Goal: Entertainment & Leisure: Consume media (video, audio)

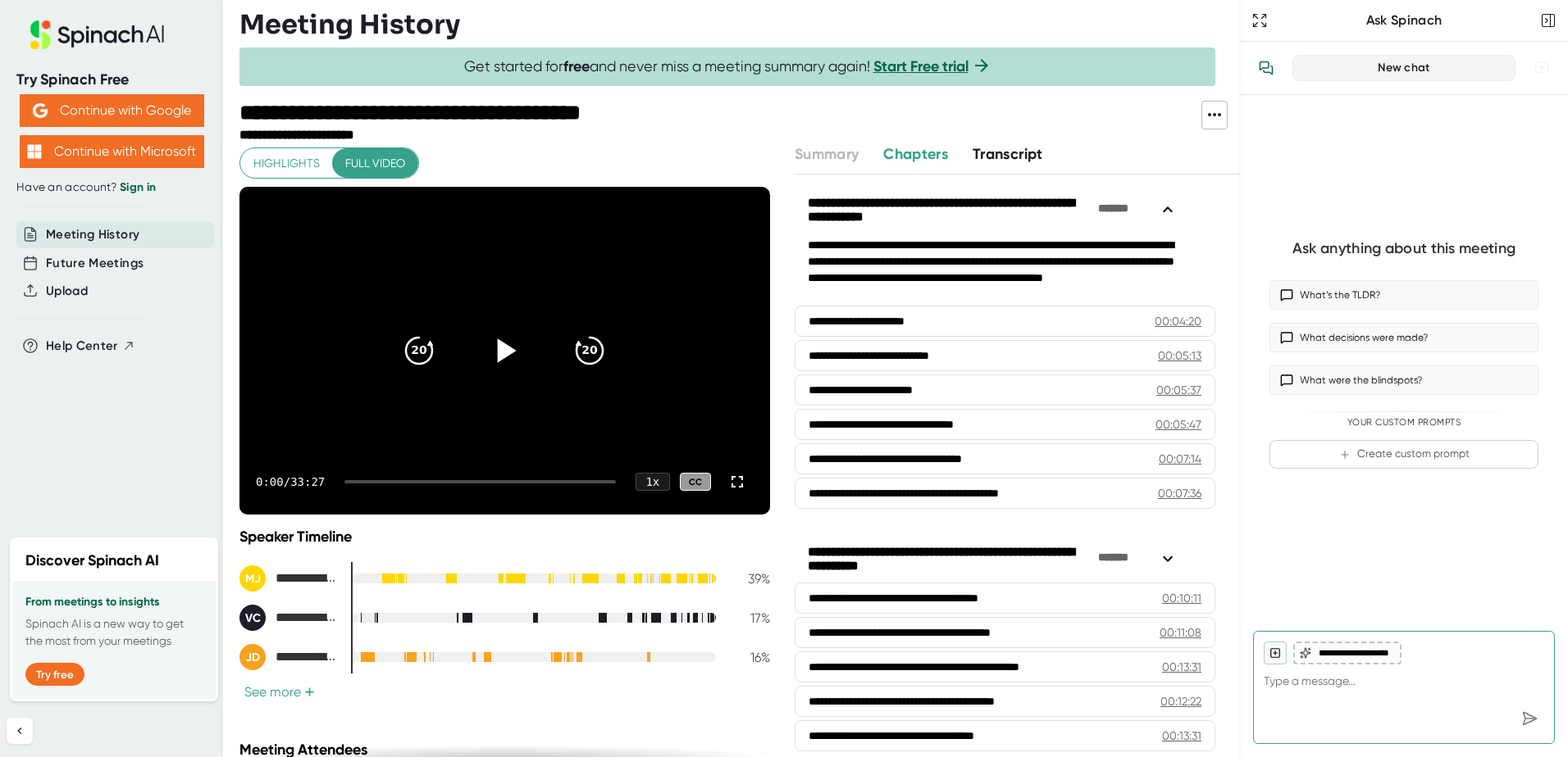
click at [495, 342] on icon at bounding box center [504, 351] width 41 height 41
drag, startPoint x: 354, startPoint y: 482, endPoint x: 367, endPoint y: 484, distance: 13.2
click at [367, 484] on div "0:12 / 33:27 1 x CC" at bounding box center [504, 482] width 531 height 65
click at [359, 480] on div "0:13 / 33:27 1 x CC" at bounding box center [504, 482] width 531 height 65
click at [359, 481] on div at bounding box center [480, 482] width 272 height 3
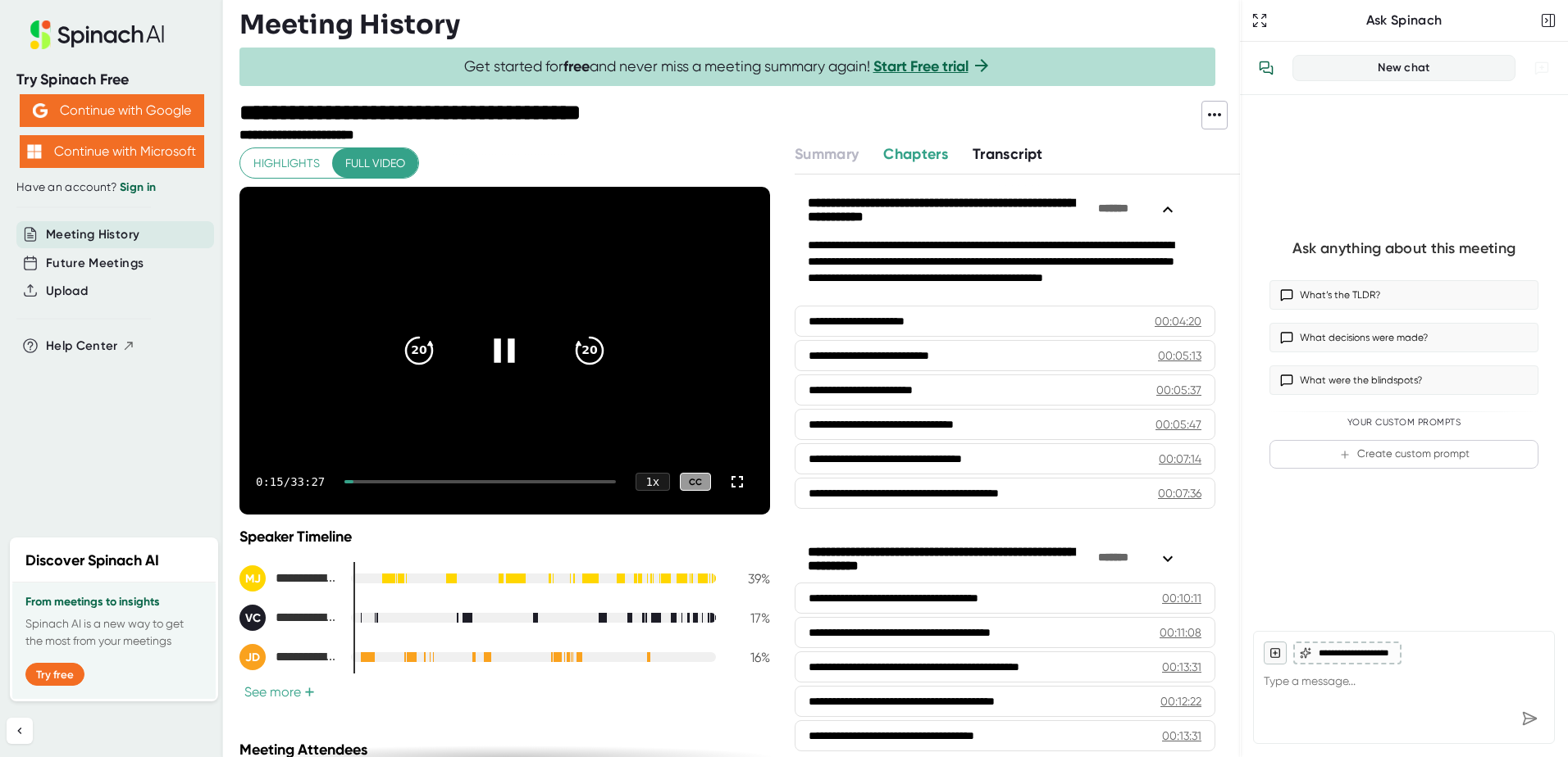
click at [359, 481] on div at bounding box center [480, 482] width 272 height 3
click at [376, 481] on div at bounding box center [480, 482] width 272 height 3
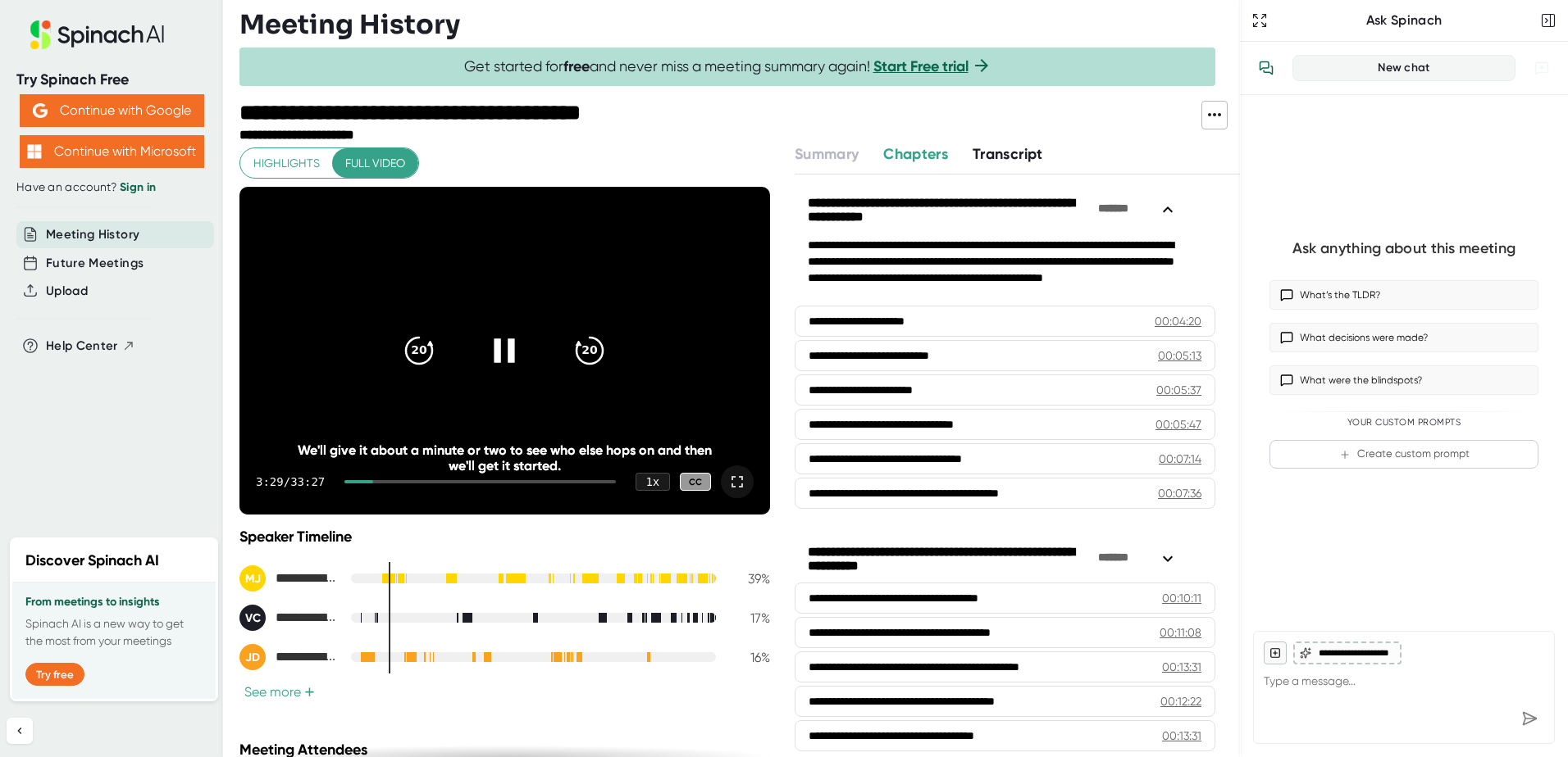
click at [728, 483] on icon at bounding box center [737, 482] width 19 height 19
click at [379, 482] on div at bounding box center [480, 482] width 272 height 3
click at [381, 482] on div at bounding box center [480, 482] width 272 height 3
click at [384, 482] on div at bounding box center [480, 482] width 272 height 3
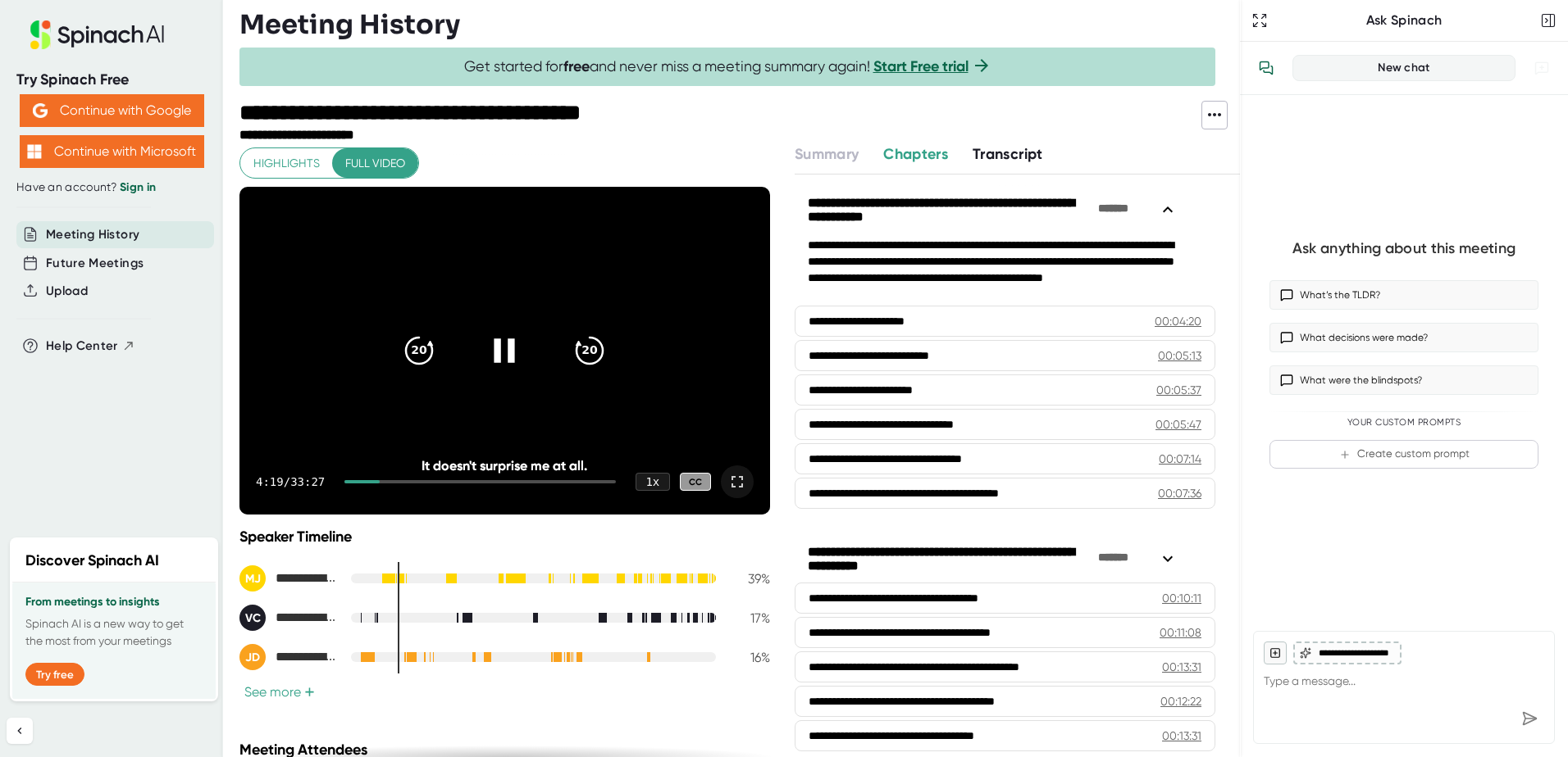
click at [380, 481] on div at bounding box center [361, 482] width 36 height 3
click at [388, 483] on div at bounding box center [480, 482] width 272 height 3
click at [399, 483] on div at bounding box center [480, 482] width 272 height 3
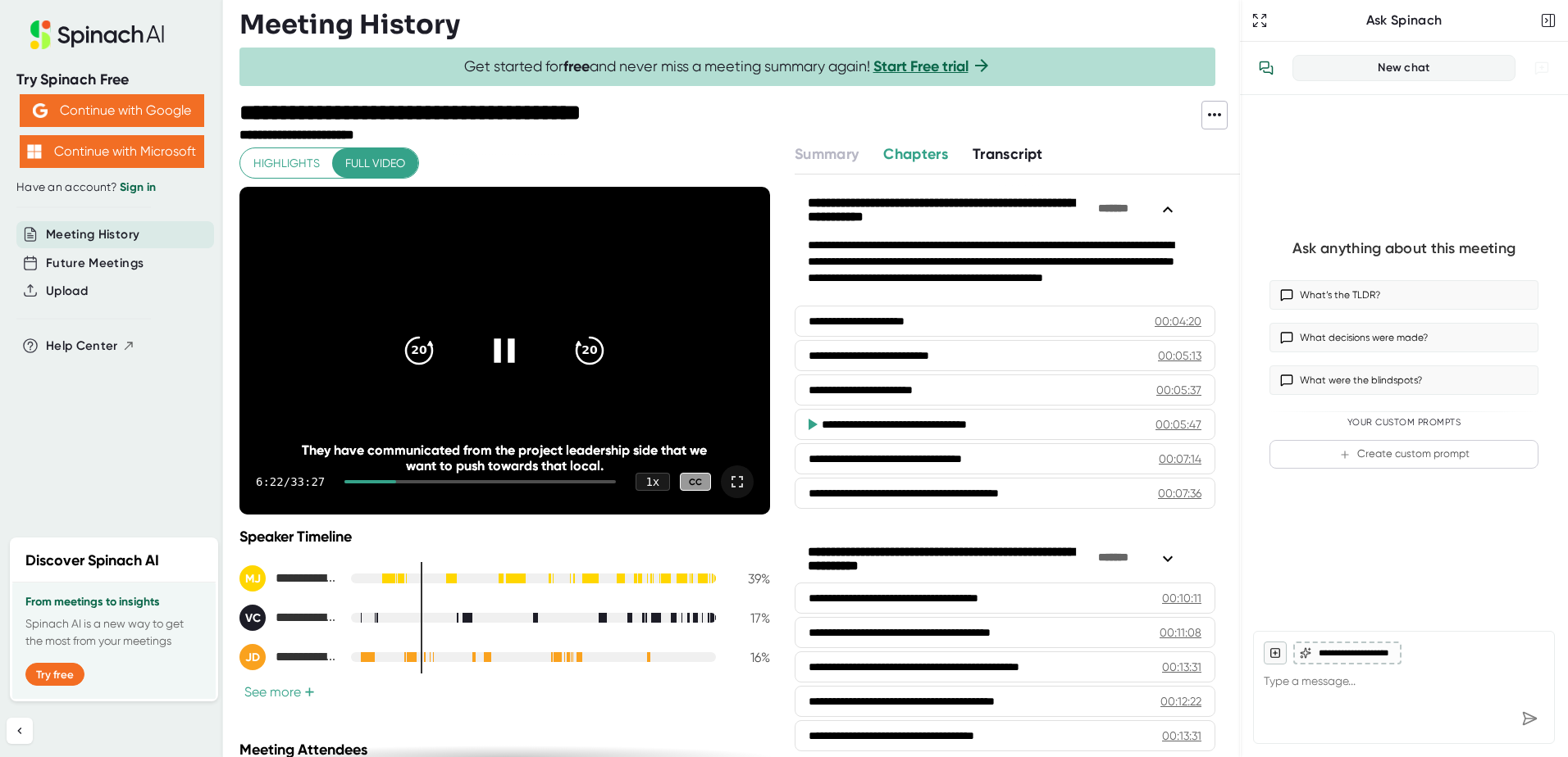
click at [401, 480] on div "6:22 / 33:27 1 x CC" at bounding box center [504, 482] width 531 height 65
click at [395, 481] on div at bounding box center [370, 482] width 52 height 3
